Goal: Check status

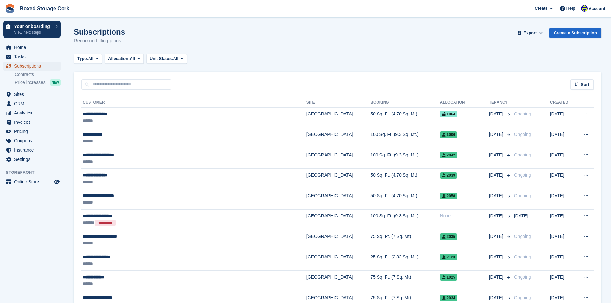
click at [33, 67] on span "Subscriptions" at bounding box center [33, 66] width 38 height 9
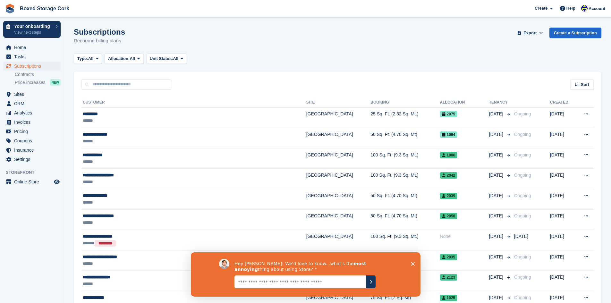
click at [413, 263] on polygon "Close survey" at bounding box center [412, 264] width 4 height 4
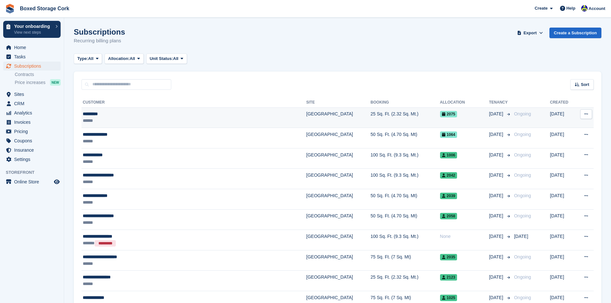
click at [209, 115] on div "*********" at bounding box center [164, 114] width 162 height 7
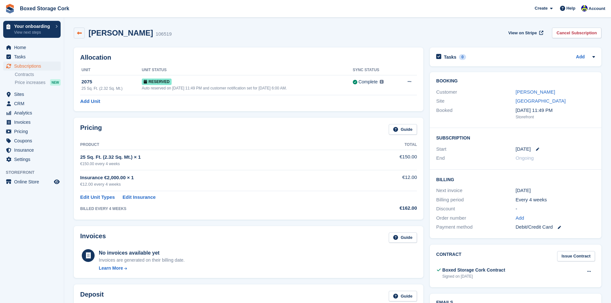
click at [81, 35] on icon at bounding box center [79, 33] width 5 height 5
